Goal: Navigation & Orientation: Find specific page/section

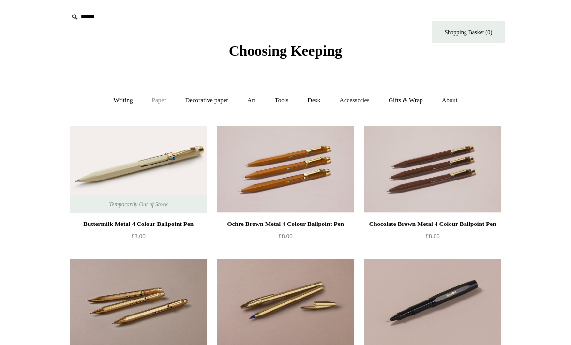
click at [155, 104] on link "Paper +" at bounding box center [159, 101] width 32 height 26
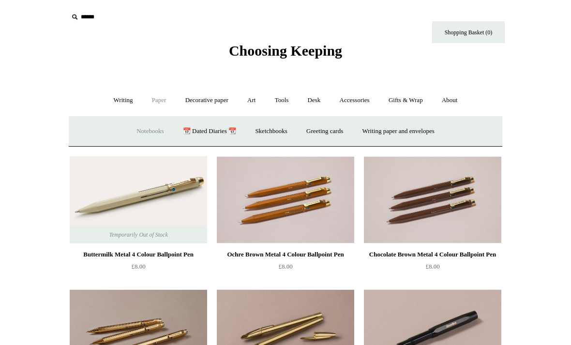
click at [140, 136] on link "Notebooks +" at bounding box center [150, 132] width 45 height 26
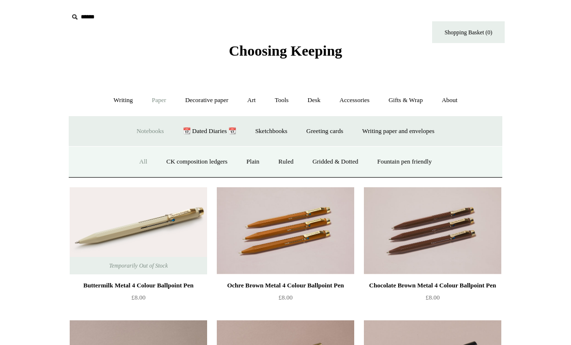
click at [133, 162] on link "All" at bounding box center [144, 162] width 26 height 26
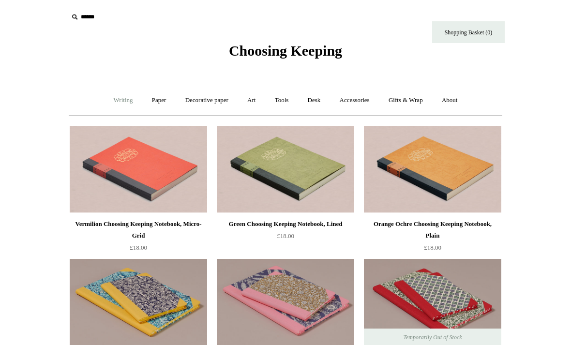
click at [118, 104] on link "Writing +" at bounding box center [123, 101] width 37 height 26
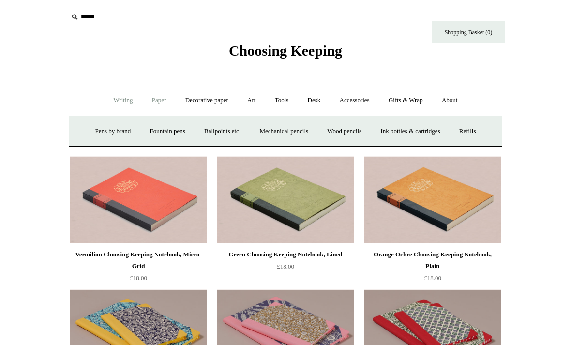
click at [151, 98] on link "Paper +" at bounding box center [159, 101] width 32 height 26
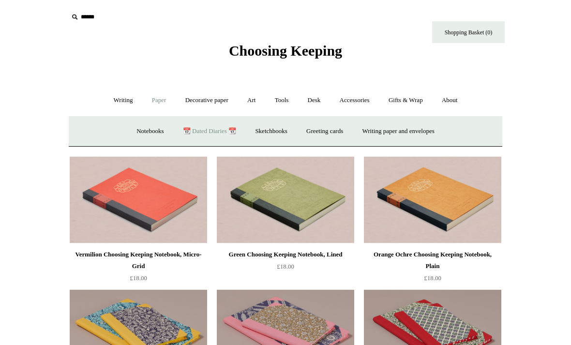
click at [198, 133] on link "📆 Dated Diaries 📆" at bounding box center [209, 132] width 71 height 26
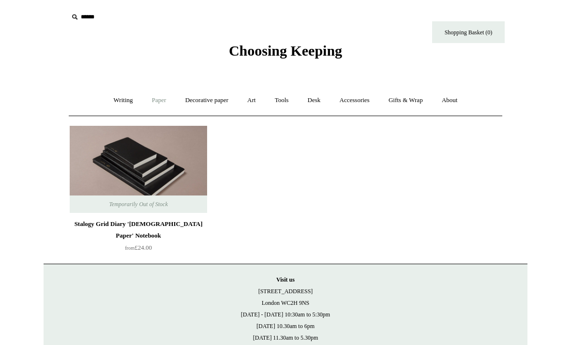
click at [157, 103] on link "Paper +" at bounding box center [159, 101] width 32 height 26
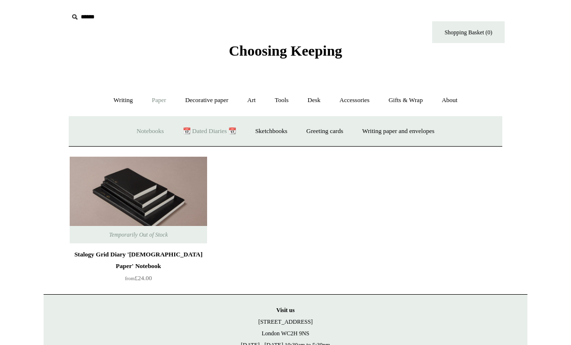
click at [128, 132] on link "Notebooks +" at bounding box center [150, 132] width 45 height 26
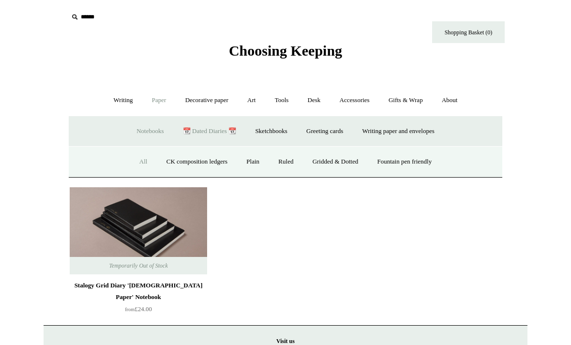
click at [137, 166] on link "All" at bounding box center [144, 162] width 26 height 26
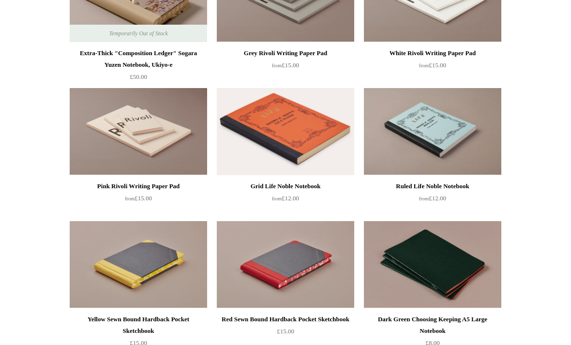
scroll to position [1762, 0]
